Goal: Information Seeking & Learning: Learn about a topic

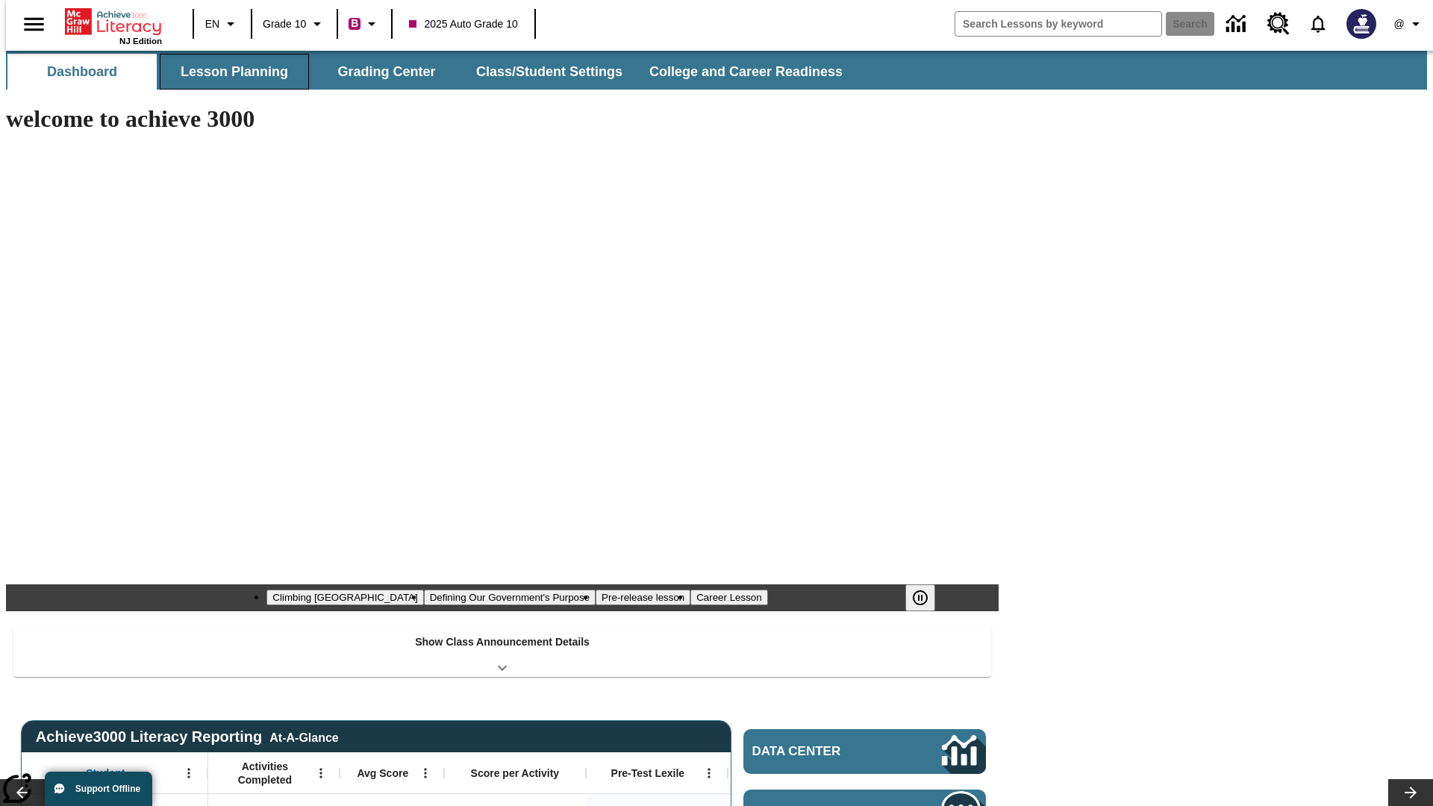
click at [228, 72] on button "Lesson Planning" at bounding box center [234, 72] width 149 height 36
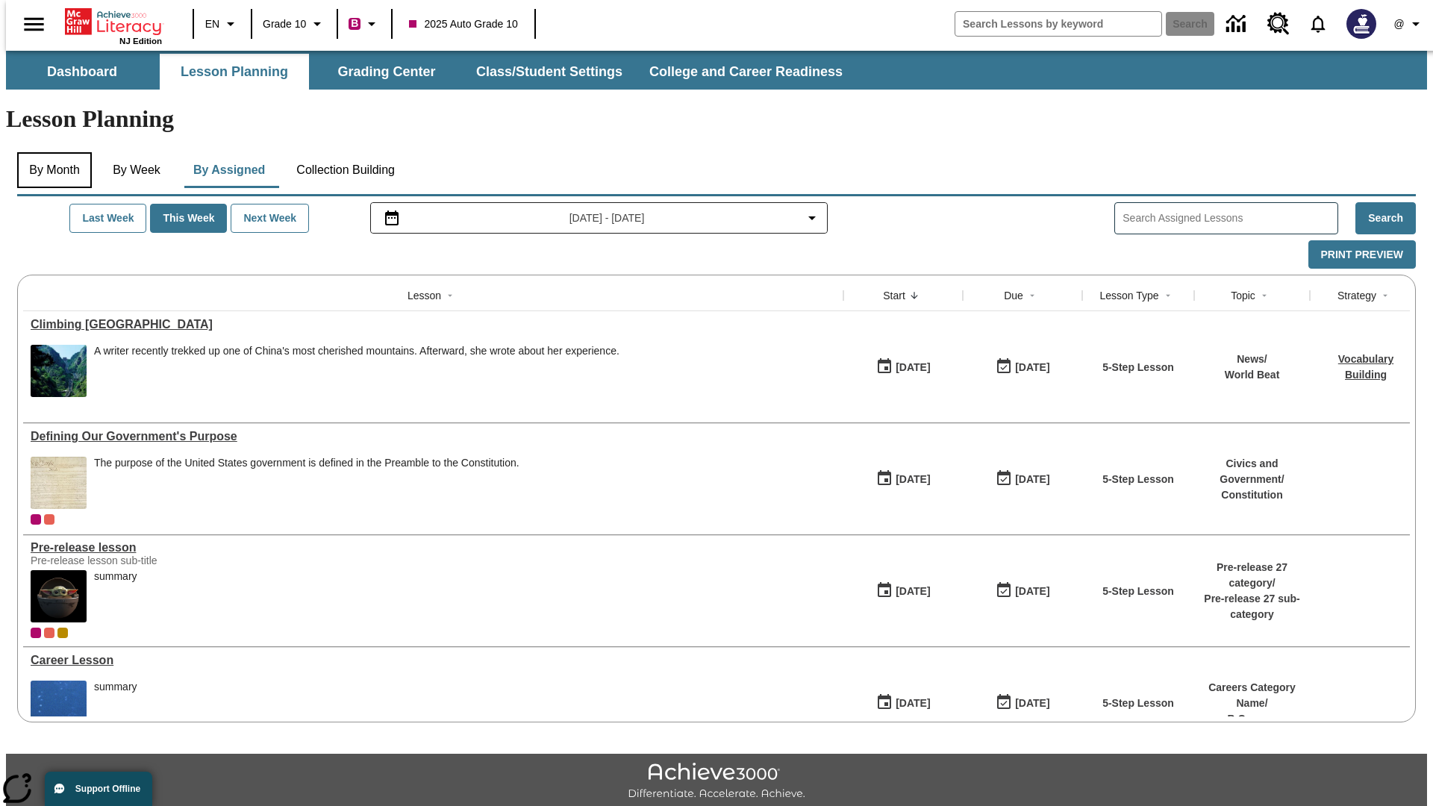
click at [50, 152] on button "By Month" at bounding box center [54, 170] width 75 height 36
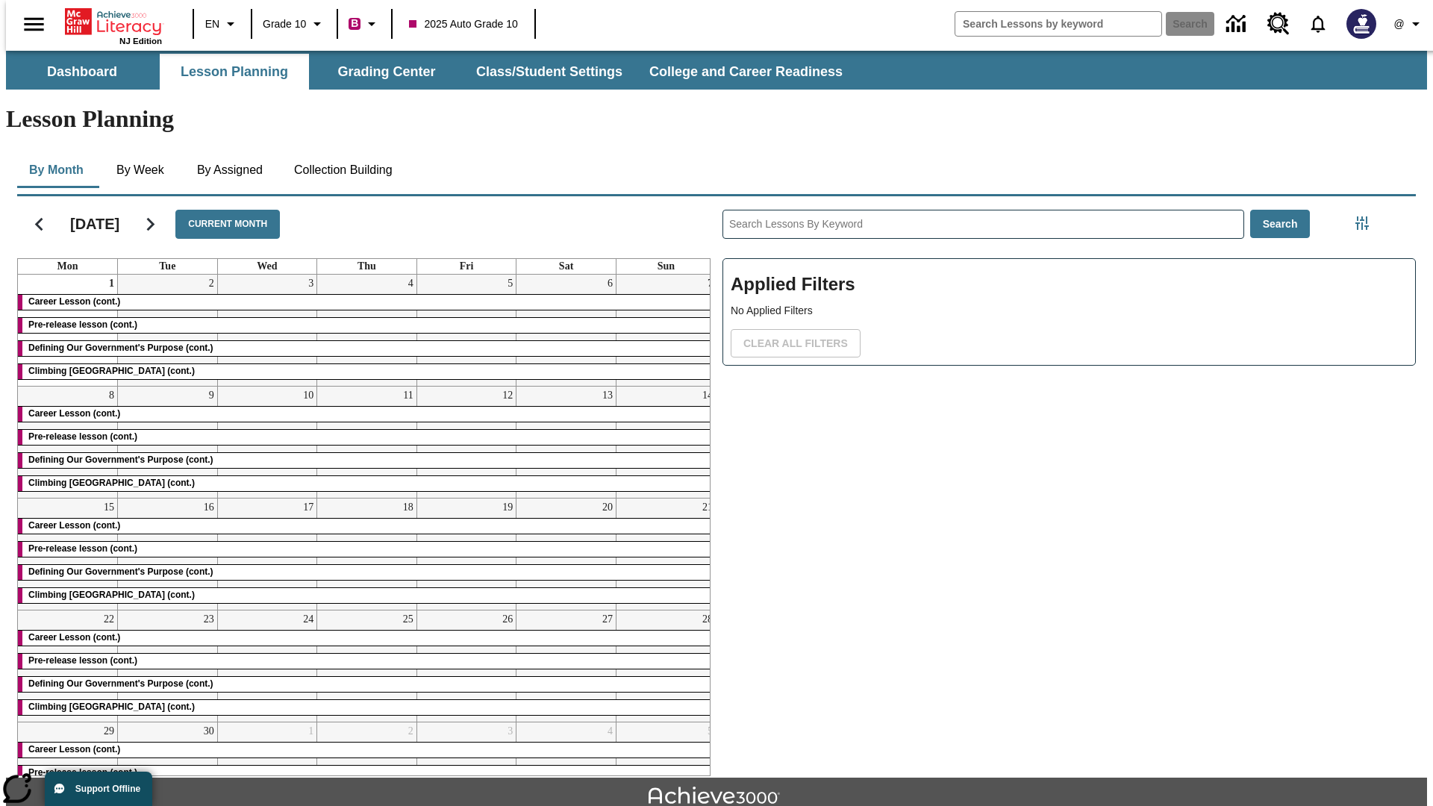
click at [360, 295] on div "Career Lesson (cont.)" at bounding box center [367, 302] width 698 height 15
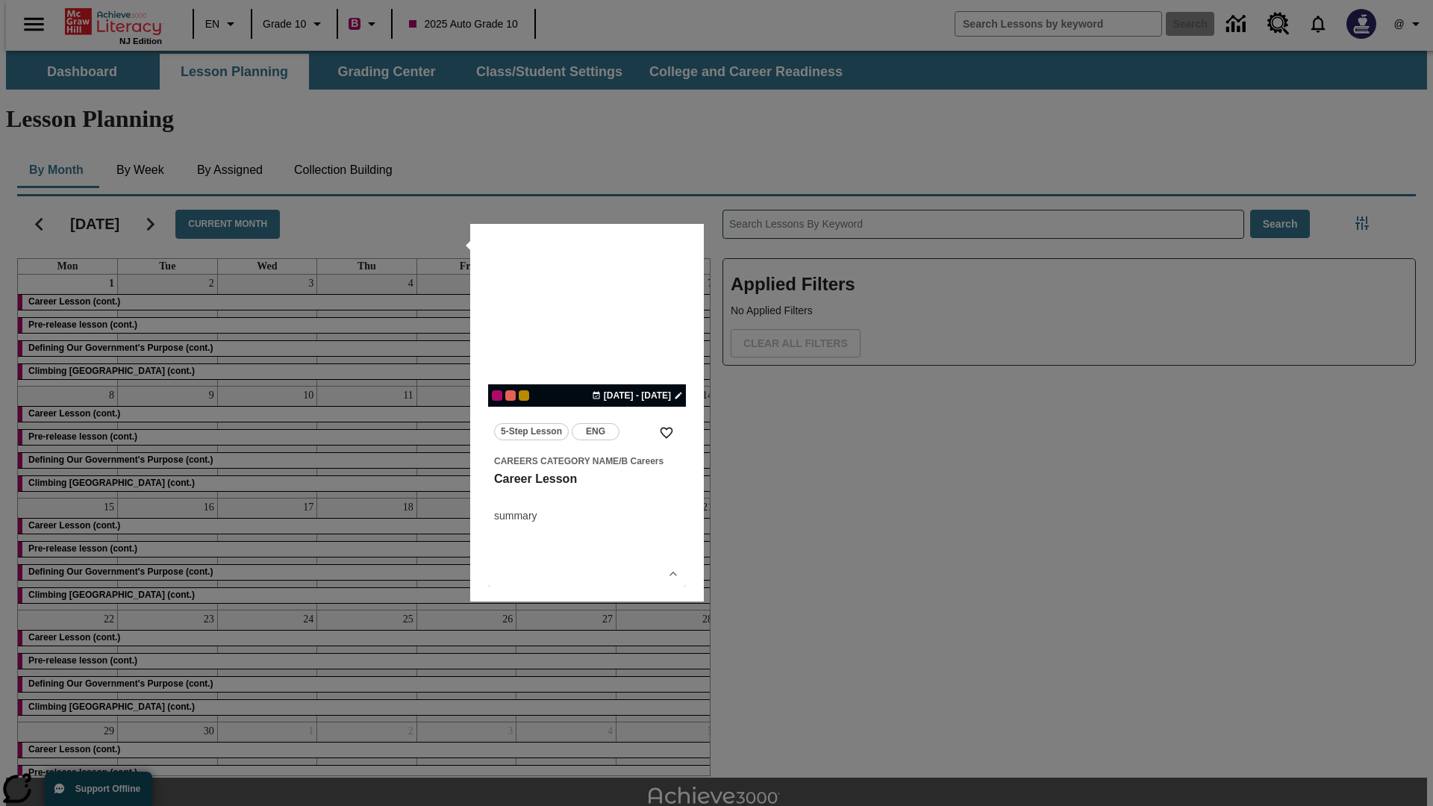
scroll to position [33, 0]
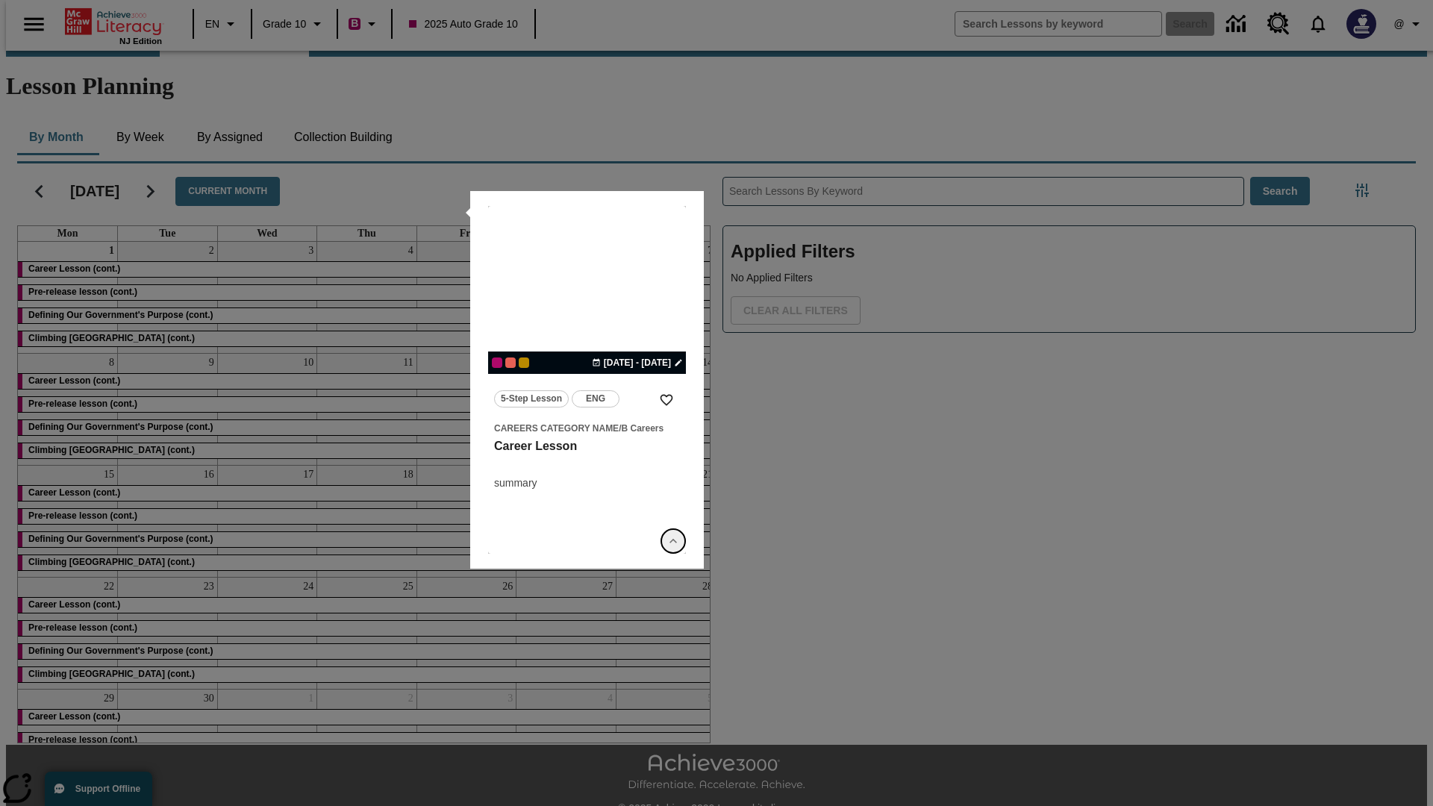
click at [673, 541] on icon "Show Details" at bounding box center [673, 541] width 15 height 15
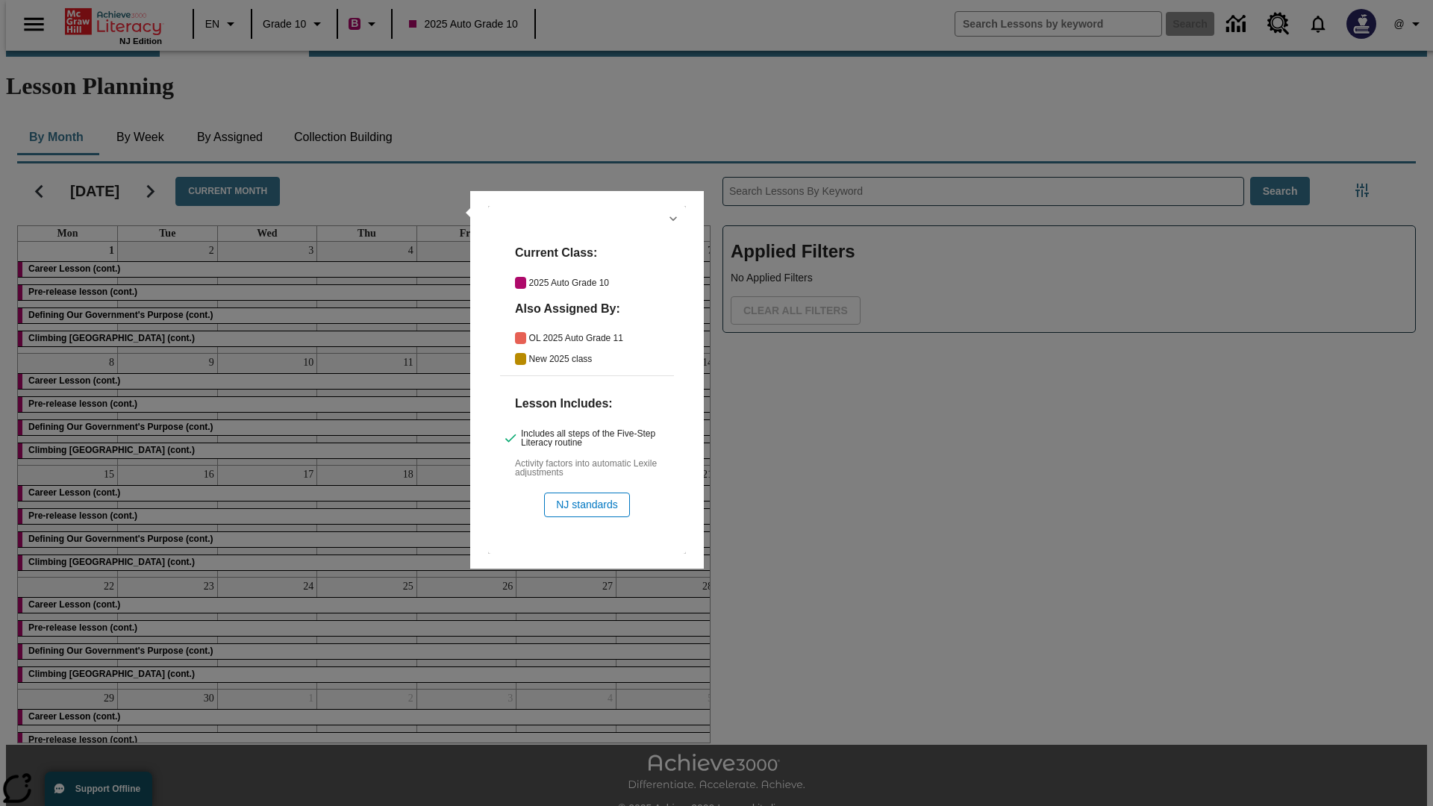
click at [673, 219] on icon "Hide Details" at bounding box center [673, 218] width 15 height 15
